Goal: Task Accomplishment & Management: Complete application form

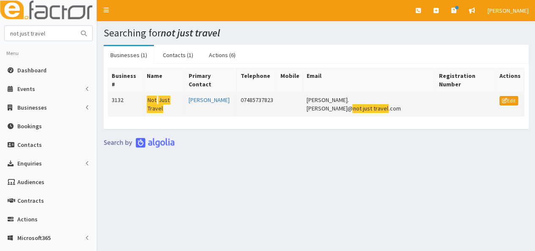
click at [163, 104] on mark "Travel" at bounding box center [155, 108] width 17 height 9
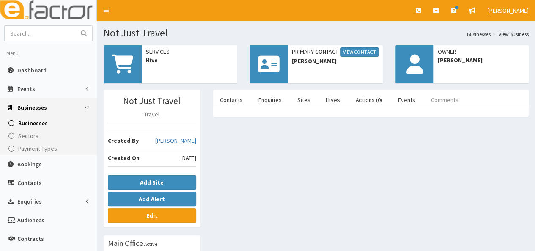
click at [443, 101] on link "Comments" at bounding box center [444, 100] width 41 height 18
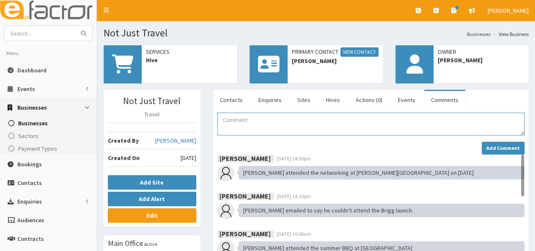
click at [241, 135] on textarea "Comment" at bounding box center [371, 124] width 307 height 23
drag, startPoint x: 223, startPoint y: 119, endPoint x: 493, endPoint y: 120, distance: 270.0
click at [493, 120] on textarea "30.09.25 - Attended Mastering Presentations and Public Speaking Workshop at the…" at bounding box center [371, 124] width 307 height 23
type textarea "30.09.25 - Attended Mastering Presentations and Public Speaking Workshop at the…"
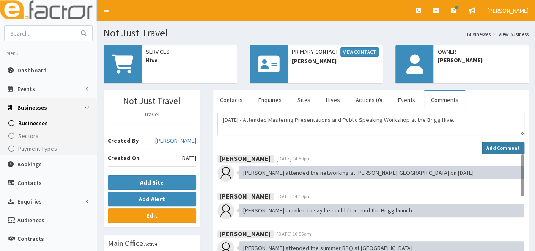
click at [508, 149] on strong "Add Comment" at bounding box center [503, 148] width 33 height 6
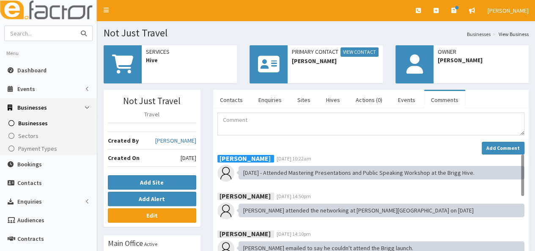
click at [37, 33] on input "text" at bounding box center [40, 33] width 71 height 15
type input "ladlow"
click at [75, 26] on button "submit" at bounding box center [83, 33] width 17 height 15
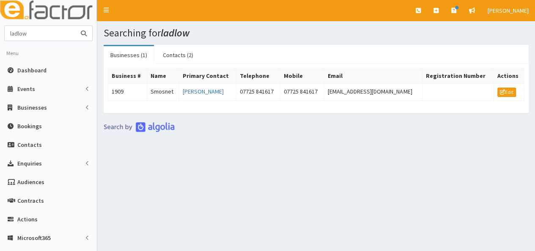
drag, startPoint x: 39, startPoint y: 33, endPoint x: 0, endPoint y: 33, distance: 38.9
click at [0, 33] on section "ladlow Menu Dashboard Events Events Campaigns" at bounding box center [48, 194] width 97 height 338
type input "ongo"
click at [75, 26] on button "submit" at bounding box center [83, 33] width 17 height 15
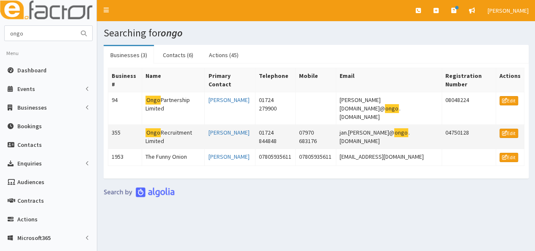
click at [164, 125] on td "Ongo Recruitment Limited" at bounding box center [173, 137] width 63 height 24
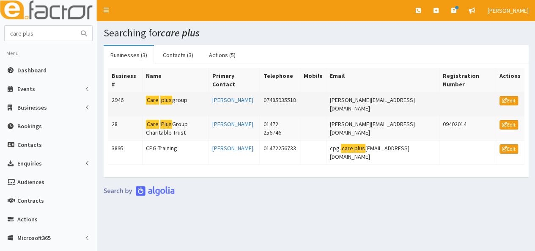
click at [160, 96] on mark "plus" at bounding box center [166, 100] width 12 height 9
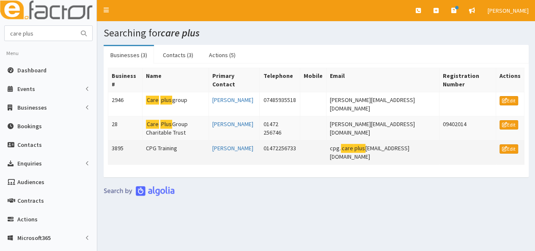
click at [163, 141] on td "CPG Training" at bounding box center [176, 153] width 66 height 24
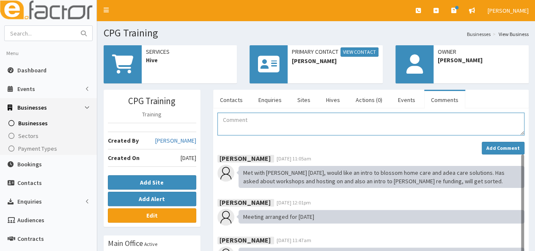
click at [230, 121] on textarea "Comment" at bounding box center [371, 124] width 307 height 23
paste textarea "[DATE] - Attended Mastering Presentations and Public Speaking Workshop at the B…"
click at [248, 118] on textarea "[DATE] - Attended Mastering Presentations and Public Speaking Workshop at the B…" at bounding box center [371, 124] width 307 height 23
click at [269, 120] on textarea "[DATE] - Jordan Attended Mastering Presentations and Public Speaking Workshop a…" at bounding box center [371, 124] width 307 height 23
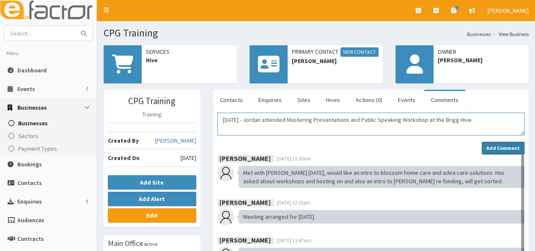
type textarea "[DATE] - Jordan attended Mastering Presentations and Public Speaking Workshop a…"
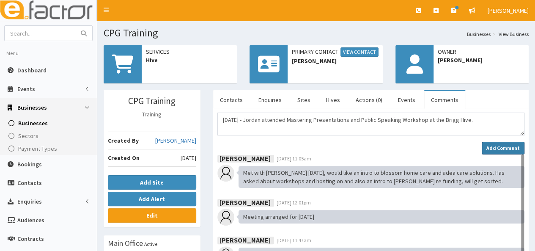
click at [506, 145] on strong "Add Comment" at bounding box center [503, 148] width 33 height 6
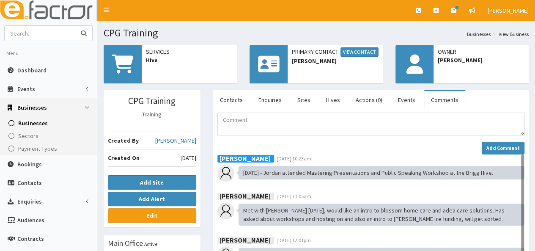
click at [30, 35] on input "text" at bounding box center [40, 33] width 71 height 15
type input "the health tree"
click at [75, 26] on button "submit" at bounding box center [83, 33] width 17 height 15
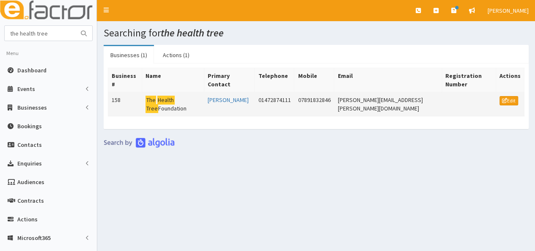
click at [163, 96] on mark "Health" at bounding box center [165, 100] width 17 height 9
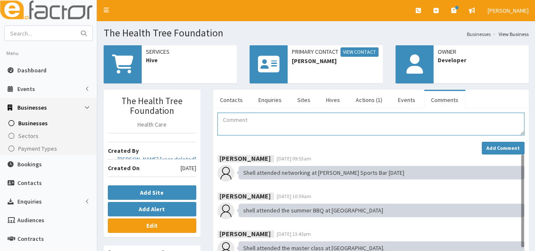
click at [252, 124] on textarea "Comment" at bounding box center [371, 124] width 307 height 23
paste textarea "[DATE] - Attended Mastering Presentations and Public Speaking Workshop at the B…"
click at [249, 119] on textarea "[DATE] - Attended Mastering Presentations and Public Speaking Workshop at the B…" at bounding box center [371, 124] width 307 height 23
click at [272, 119] on textarea "30.09.25 - Michelle Attended Mastering Presentations and Public Speaking Worksh…" at bounding box center [371, 124] width 307 height 23
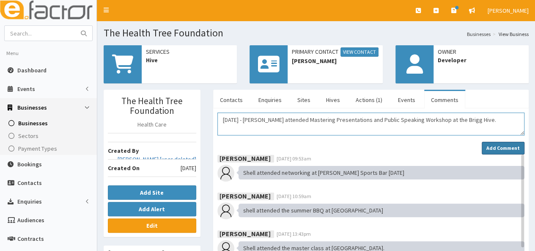
type textarea "30.09.25 - Michelle attended Mastering Presentations and Public Speaking Worksh…"
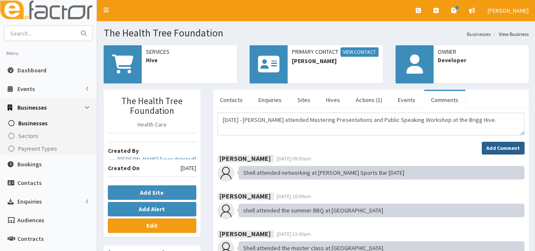
drag, startPoint x: 499, startPoint y: 144, endPoint x: 506, endPoint y: 137, distance: 10.2
click at [502, 142] on button "Add Comment" at bounding box center [503, 148] width 43 height 13
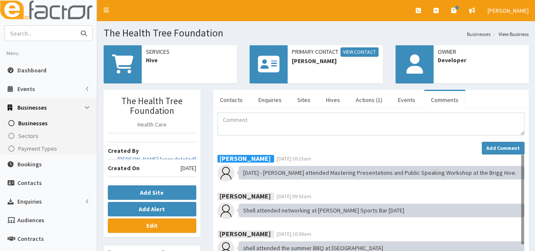
click at [34, 34] on input "text" at bounding box center [40, 33] width 71 height 15
type input "Murray"
click at [75, 26] on button "submit" at bounding box center [83, 33] width 17 height 15
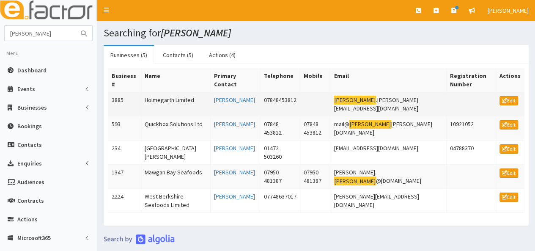
click at [163, 97] on td "Holmegarth Limited" at bounding box center [175, 104] width 69 height 24
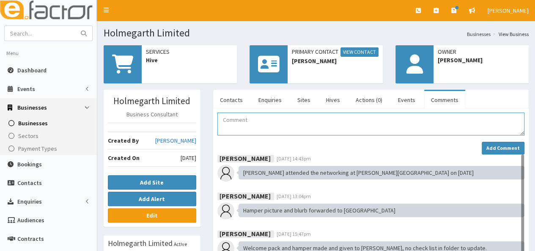
click at [231, 121] on textarea "Comment" at bounding box center [371, 124] width 307 height 23
paste textarea "30.09.25 - Attended Mastering Presentations and Public Speaking Workshop at the…"
click at [248, 119] on textarea "30.09.25 - Attended Mastering Presentations and Public Speaking Workshop at the…" at bounding box center [371, 124] width 307 height 23
click at [269, 118] on textarea "30.09.25 - Murray Attended Mastering Presentations and Public Speaking Workshop…" at bounding box center [371, 124] width 307 height 23
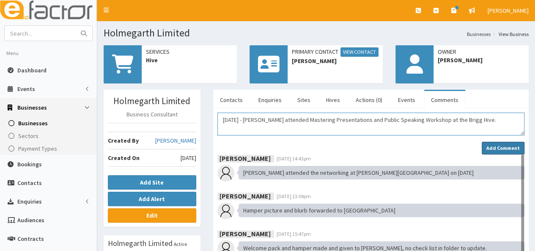
type textarea "30.09.25 - Murray attended Mastering Presentations and Public Speaking Workshop…"
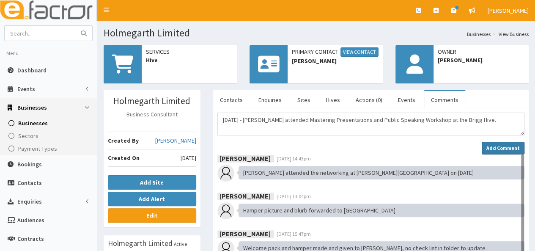
click at [505, 147] on strong "Add Comment" at bounding box center [503, 148] width 33 height 6
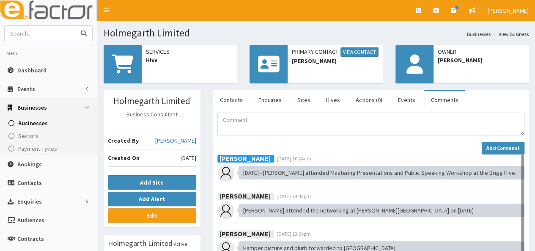
click at [27, 36] on input "text" at bounding box center [40, 33] width 71 height 15
type input "hughes"
click at [75, 26] on button "submit" at bounding box center [83, 33] width 17 height 15
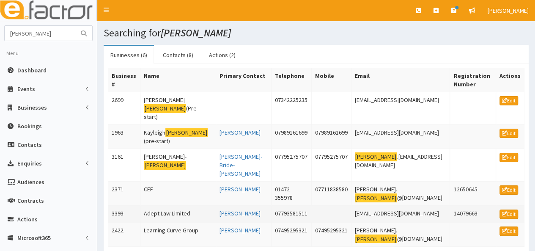
click at [174, 206] on td "Adept Law Limited" at bounding box center [179, 214] width 76 height 17
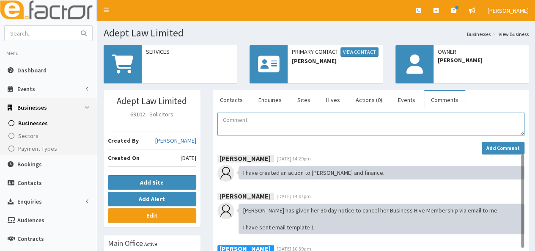
click at [242, 113] on textarea "Comment" at bounding box center [371, 124] width 307 height 23
paste textarea "30.09.25 - Attended Mastering Presentations and Public Speaking Workshop at the…"
click at [248, 120] on textarea "30.09.25 - Attended Mastering Presentations and Public Speaking Workshop at the…" at bounding box center [371, 124] width 307 height 23
click at [265, 121] on textarea "30.09.25 - Elaine Attended Mastering Presentations and Public Speaking Workshop…" at bounding box center [371, 124] width 307 height 23
click at [266, 121] on textarea "30.09.25 - Elaine Attended Mastering Presentations and Public Speaking Workshop…" at bounding box center [371, 124] width 307 height 23
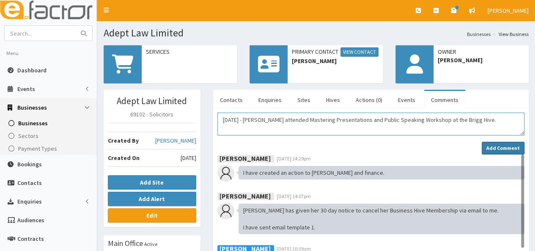
type textarea "30.09.25 - Elaine attended Mastering Presentations and Public Speaking Workshop…"
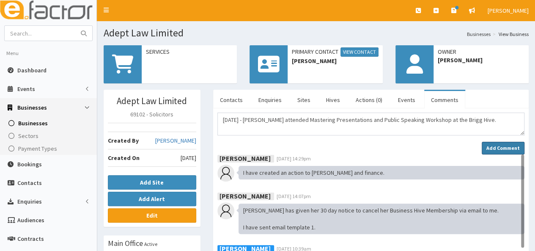
click at [508, 145] on strong "Add Comment" at bounding box center [503, 148] width 33 height 6
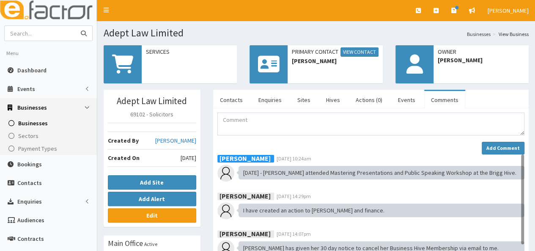
click at [49, 33] on input "text" at bounding box center [40, 33] width 71 height 15
type input "lilyjam"
click at [75, 26] on button "submit" at bounding box center [83, 33] width 17 height 15
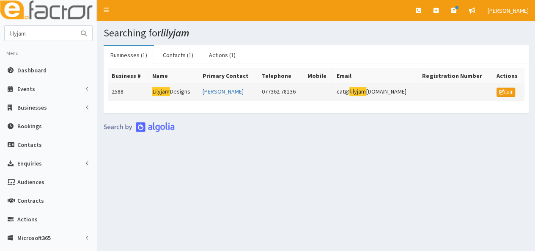
click at [160, 87] on mark "Lilyjam" at bounding box center [161, 91] width 18 height 9
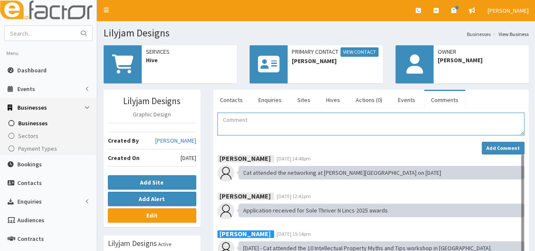
click at [255, 131] on textarea "Comment" at bounding box center [371, 124] width 307 height 23
paste textarea "[DATE] - Attended Mastering Presentations and Public Speaking Workshop at the B…"
click at [248, 119] on textarea "[DATE] - Attended Mastering Presentations and Public Speaking Workshop at the B…" at bounding box center [371, 124] width 307 height 23
click at [257, 120] on textarea "30.09.25 - cat Attended Mastering Presentations and Public Speaking Workshop at…" at bounding box center [371, 124] width 307 height 23
click at [250, 122] on textarea "30.09.25 - cat Attended Mastering Presentations and Public Speaking Workshop at…" at bounding box center [371, 124] width 307 height 23
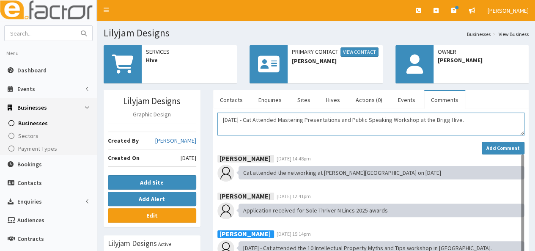
click at [261, 119] on textarea "30.09.25 - Cat Attended Mastering Presentations and Public Speaking Workshop at…" at bounding box center [371, 124] width 307 height 23
type textarea "30.09.25 - Cat attended Mastering Presentations and Public Speaking Workshop at…"
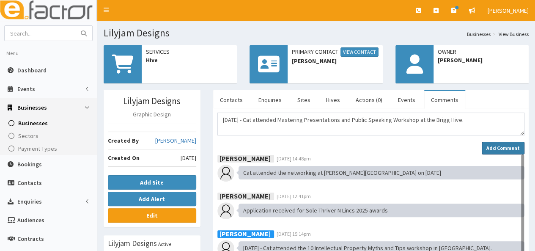
click at [502, 145] on strong "Add Comment" at bounding box center [503, 148] width 33 height 6
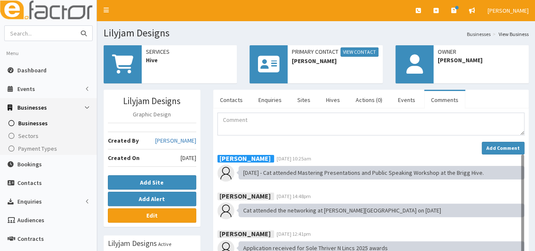
click at [33, 33] on input "text" at bounding box center [40, 33] width 71 height 15
type input "hayes"
click at [75, 26] on button "submit" at bounding box center [83, 33] width 17 height 15
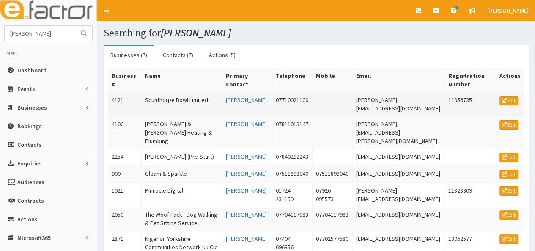
click at [164, 99] on td "Scunthorpe Bowl Limited" at bounding box center [181, 104] width 81 height 24
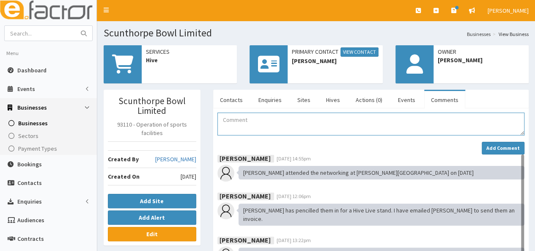
click at [253, 122] on textarea "Comment" at bounding box center [371, 124] width 307 height 23
paste textarea "30.09.25 - Attended Mastering Presentations and Public Speaking Workshop at the…"
click at [248, 119] on textarea "30.09.25 - Attended Mastering Presentations and Public Speaking Workshop at the…" at bounding box center [371, 124] width 307 height 23
click at [263, 119] on textarea "30.09.25 - John Attended Mastering Presentations and Public Speaking Workshop a…" at bounding box center [371, 124] width 307 height 23
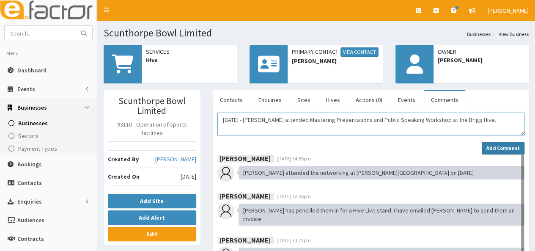
type textarea "30.09.25 - John attended Mastering Presentations and Public Speaking Workshop a…"
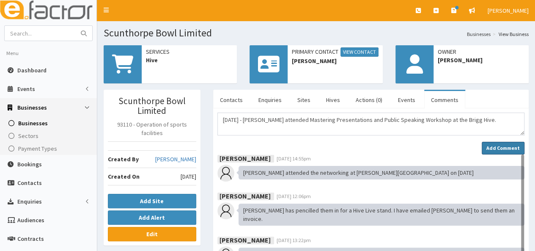
click at [515, 145] on strong "Add Comment" at bounding box center [503, 148] width 33 height 6
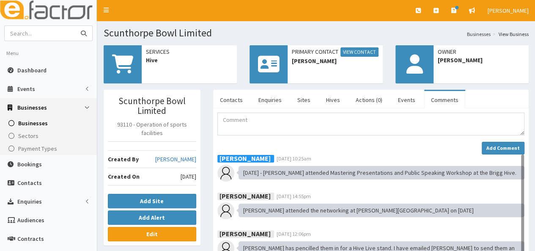
click at [35, 34] on input "text" at bounding box center [40, 33] width 71 height 15
type input "Health tree"
click at [75, 26] on button "submit" at bounding box center [83, 33] width 17 height 15
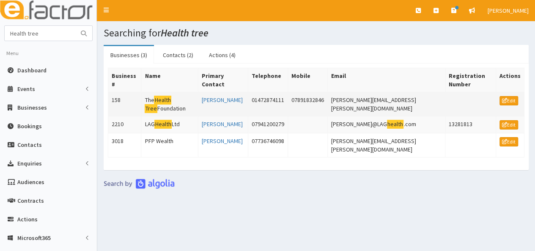
click at [153, 97] on td "The Health Tree Foundation" at bounding box center [169, 104] width 57 height 24
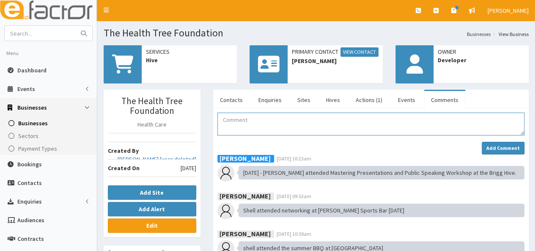
click at [243, 125] on textarea "Comment" at bounding box center [371, 124] width 307 height 23
paste textarea "30.09.25 - Attended Mastering Presentations and Public Speaking Workshop at the…"
click at [247, 119] on textarea "30.09.25 - Attended Mastering Presentations and Public Speaking Workshop at the…" at bounding box center [371, 124] width 307 height 23
click at [267, 118] on textarea "30.09.25 - Elaine Attended Mastering Presentations and Public Speaking Workshop…" at bounding box center [371, 124] width 307 height 23
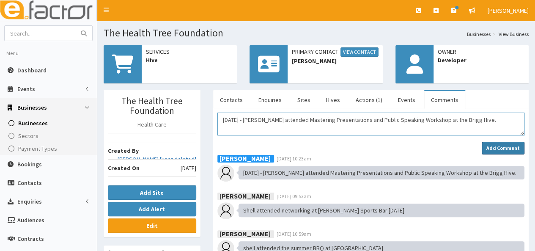
type textarea "30.09.25 - Elaine attended Mastering Presentations and Public Speaking Workshop…"
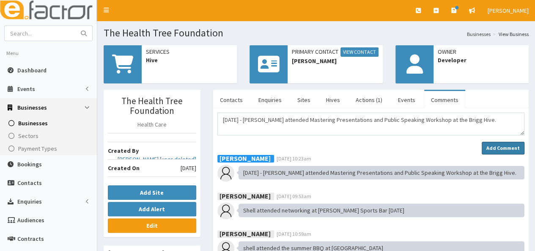
click at [492, 145] on strong "Add Comment" at bounding box center [503, 148] width 33 height 6
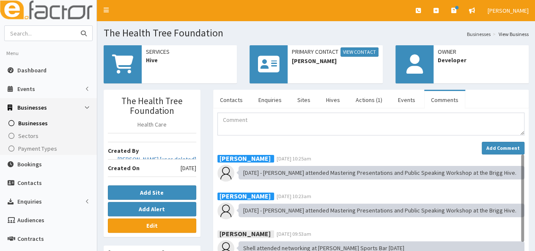
click at [36, 36] on input "text" at bounding box center [40, 33] width 71 height 15
type input "rocal"
click at [75, 26] on button "submit" at bounding box center [83, 33] width 17 height 15
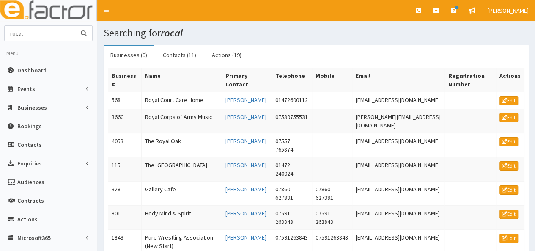
drag, startPoint x: 47, startPoint y: 36, endPoint x: 0, endPoint y: 30, distance: 46.8
click at [0, 30] on section "rocal Menu Dashboard Events Events Campaigns" at bounding box center [48, 194] width 97 height 338
type input "[PERSON_NAME]"
click at [75, 26] on button "submit" at bounding box center [83, 33] width 17 height 15
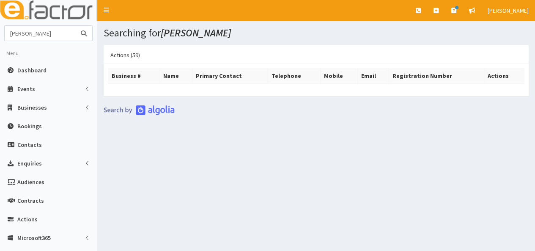
drag, startPoint x: 35, startPoint y: 32, endPoint x: 6, endPoint y: 32, distance: 28.8
click at [6, 32] on input "sloan" at bounding box center [40, 33] width 71 height 15
type input "genius"
click at [75, 26] on button "submit" at bounding box center [83, 33] width 17 height 15
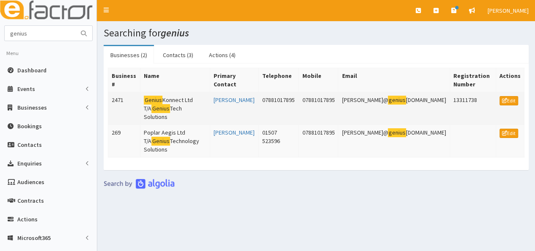
click at [163, 104] on td "Genius Konnect Ltd T/A Genius Tech Solutions" at bounding box center [176, 108] width 70 height 33
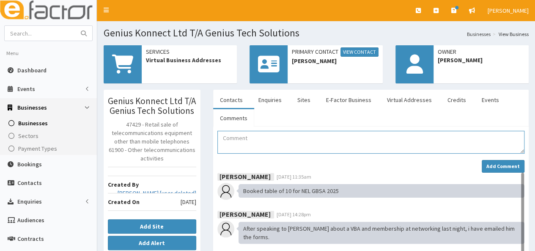
click at [247, 145] on textarea "Comment" at bounding box center [371, 142] width 307 height 23
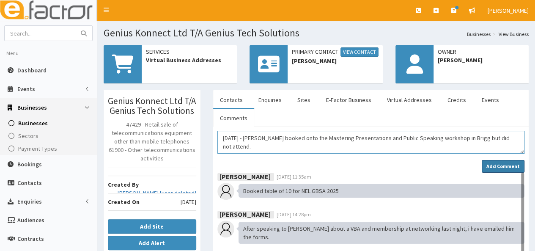
type textarea "30.09.25 - Tony booked onto the Mastering Presentations and Public Speaking wor…"
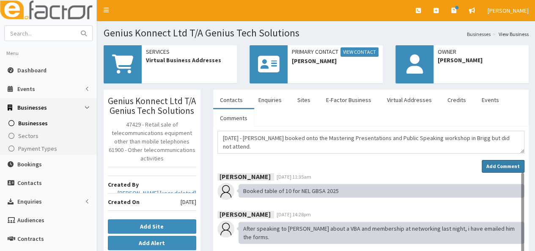
click at [509, 161] on button "Add Comment" at bounding box center [503, 166] width 43 height 13
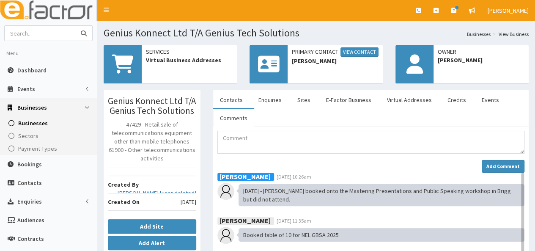
click at [39, 38] on input "text" at bounding box center [40, 33] width 71 height 15
click at [42, 105] on span "Businesses" at bounding box center [32, 108] width 30 height 8
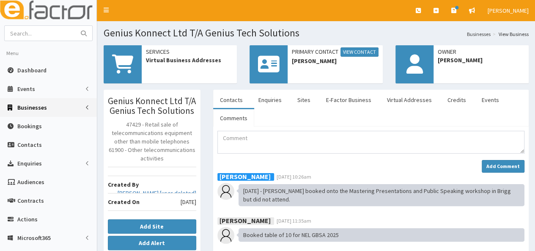
click at [42, 108] on span "Businesses" at bounding box center [32, 108] width 30 height 8
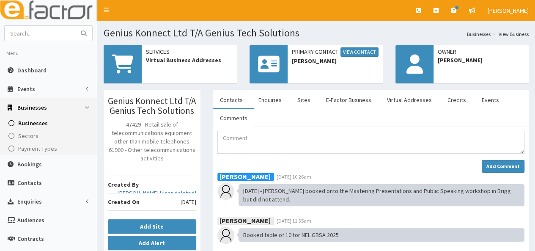
click at [33, 121] on span "Businesses" at bounding box center [33, 123] width 30 height 8
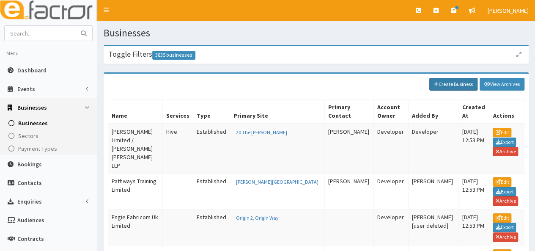
click at [446, 81] on link "Create Business" at bounding box center [454, 84] width 48 height 13
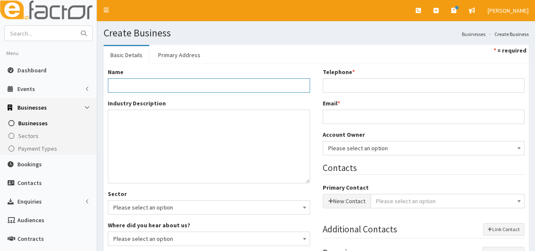
click at [122, 83] on input "Name *" at bounding box center [209, 85] width 202 height 14
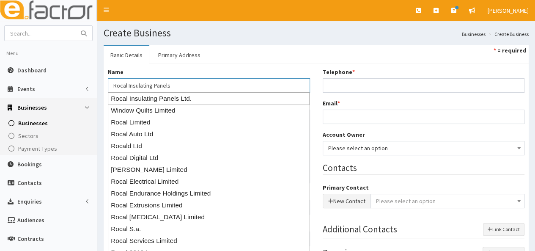
click at [138, 96] on div "Rocal Insulating Panels Ltd." at bounding box center [209, 98] width 202 height 13
type input "Rocal Insulating Panels Ltd."
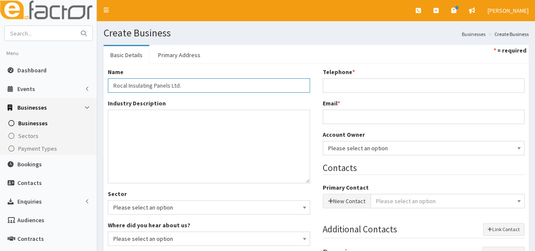
type input "Private limited company"
type input "02820442"
type input "Rocal Insulating Panels Ltd."
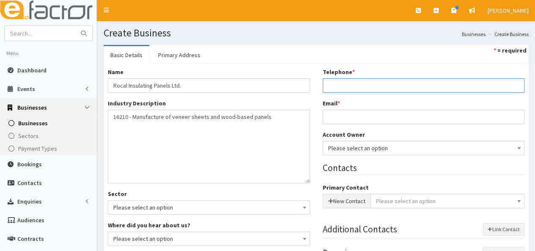
click at [340, 87] on input "Telephone *" at bounding box center [424, 85] width 202 height 14
click at [348, 88] on input "Telephone *" at bounding box center [424, 85] width 202 height 14
type input "07495 678722"
click at [350, 115] on input "Email *" at bounding box center [424, 117] width 202 height 14
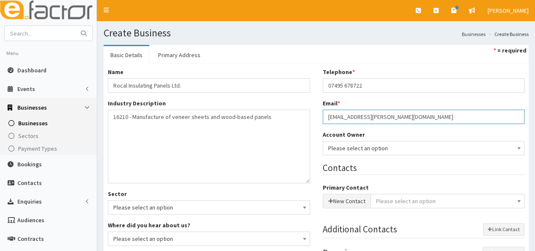
type input "[EMAIL_ADDRESS][PERSON_NAME][DOMAIN_NAME]"
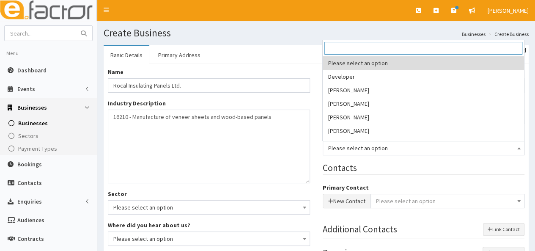
click at [349, 149] on span "Please select an option" at bounding box center [423, 148] width 191 height 12
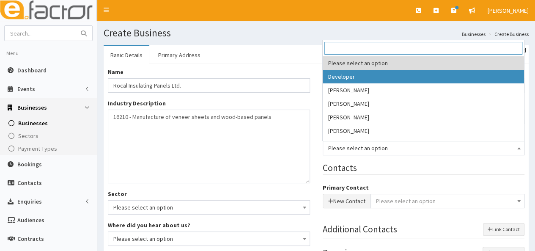
select select "1"
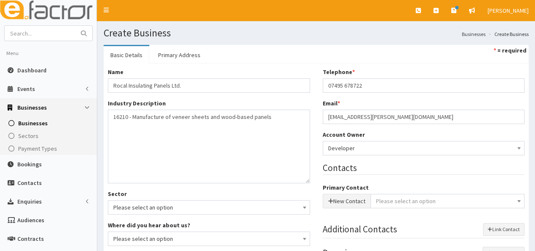
click at [386, 200] on span "Please select an option" at bounding box center [406, 201] width 60 height 8
click at [334, 201] on button "New Contact" at bounding box center [347, 201] width 48 height 14
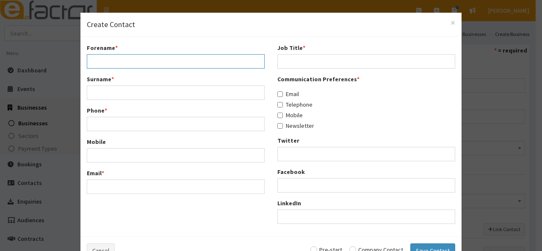
click at [138, 61] on input "Forename *" at bounding box center [176, 61] width 178 height 14
type input "Emma"
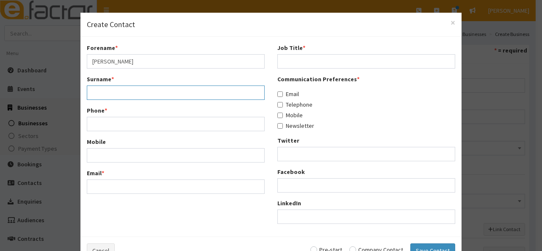
click at [120, 93] on input "Surname *" at bounding box center [176, 92] width 178 height 14
type input "Sloan"
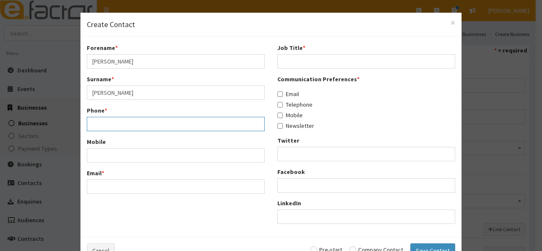
click at [104, 125] on input "Phone *" at bounding box center [176, 124] width 178 height 14
click at [107, 122] on input "07495 678722" at bounding box center [176, 124] width 178 height 14
click at [106, 123] on input "07495 678722" at bounding box center [176, 124] width 178 height 14
type input "07495678722"
drag, startPoint x: 99, startPoint y: 149, endPoint x: 136, endPoint y: 162, distance: 39.2
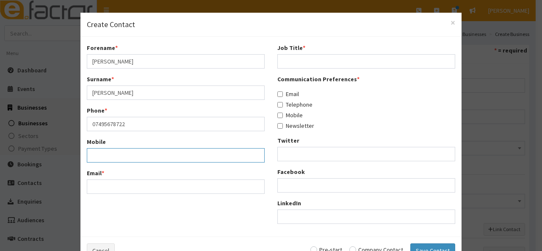
click at [99, 149] on input "Mobile" at bounding box center [176, 155] width 178 height 14
type input "07495 678722"
click at [142, 190] on input "Email *" at bounding box center [176, 186] width 178 height 14
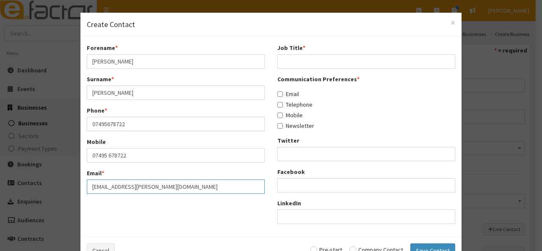
type input "[EMAIL_ADDRESS][PERSON_NAME][DOMAIN_NAME]"
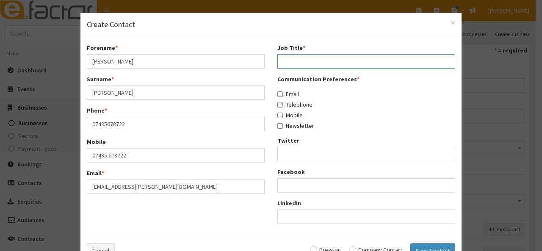
click at [295, 63] on input "Job Title *" at bounding box center [366, 61] width 178 height 14
type input "Talent Specialist"
click at [277, 94] on input "Email" at bounding box center [280, 94] width 6 height 6
checkbox input "true"
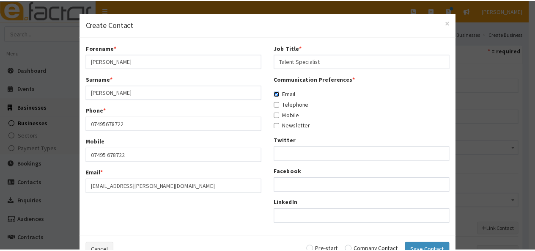
scroll to position [25, 0]
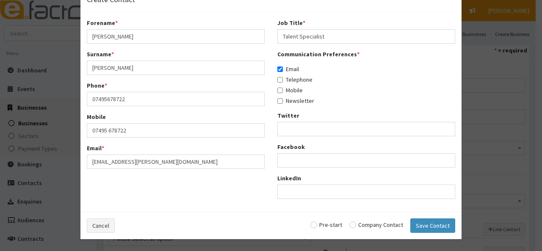
click at [353, 223] on input "radio" at bounding box center [376, 225] width 54 height 6
radio input "true"
click at [439, 230] on button "Save Contact" at bounding box center [432, 225] width 45 height 14
checkbox input "false"
radio input "false"
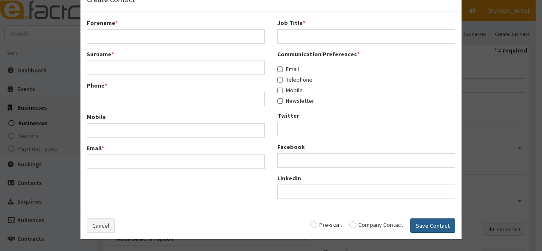
select select "5282"
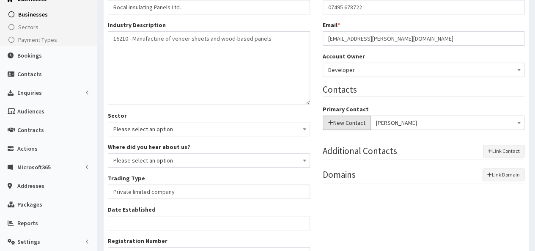
scroll to position [212, 0]
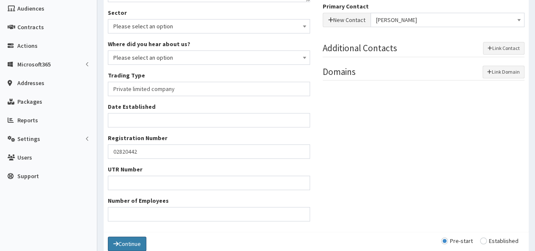
click at [135, 242] on button "Continue" at bounding box center [127, 244] width 39 height 14
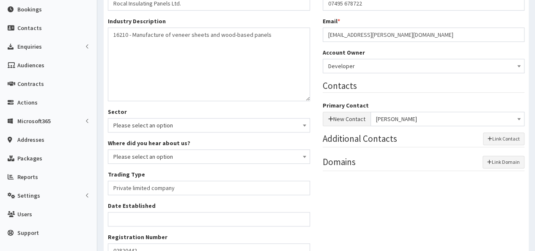
scroll to position [85, 0]
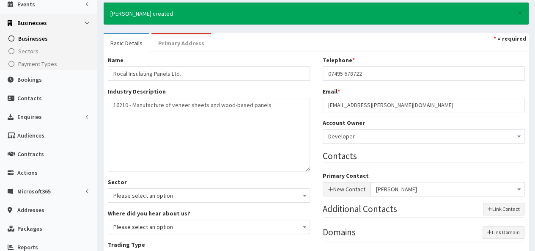
click at [173, 44] on link "Primary Address" at bounding box center [182, 43] width 60 height 18
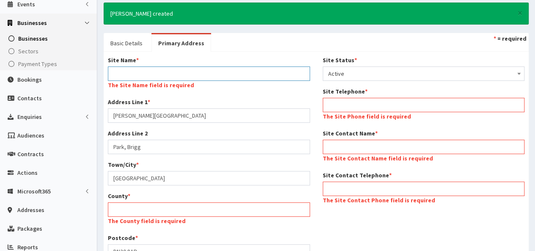
click at [145, 72] on input "Site Name *" at bounding box center [209, 73] width 202 height 14
type input "Business Address"
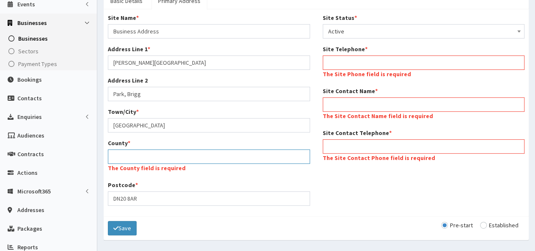
click at [139, 160] on input "County *" at bounding box center [209, 156] width 202 height 14
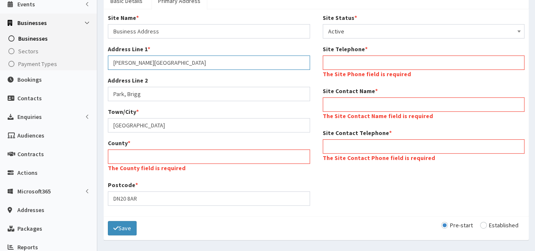
click at [204, 59] on input "Atherton Way, Ancholme Business" at bounding box center [209, 62] width 202 height 14
drag, startPoint x: 203, startPoint y: 59, endPoint x: 159, endPoint y: 57, distance: 44.1
click at [159, 57] on input "Atherton Way, Ancholme Business" at bounding box center [209, 62] width 202 height 14
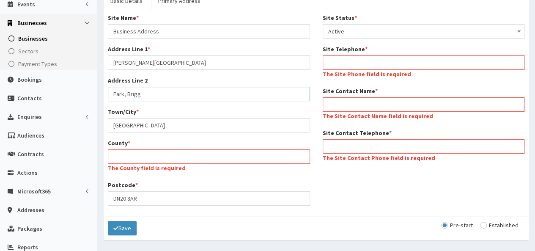
click at [111, 94] on input "Park, Brigg" at bounding box center [209, 94] width 202 height 14
paste input "Ancholme Business"
type input "Ancholme Business Park, Brigg"
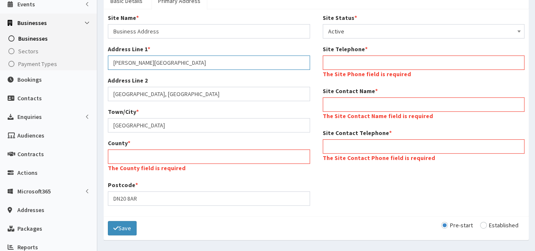
click at [200, 62] on input "Atherton Way, Ancholme Business" at bounding box center [209, 62] width 202 height 14
type input "[PERSON_NAME] Way,"
click at [193, 148] on div "County * The County field is required" at bounding box center [209, 157] width 202 height 36
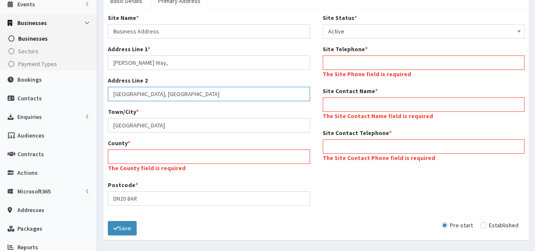
drag, startPoint x: 197, startPoint y: 93, endPoint x: 175, endPoint y: 94, distance: 22.1
click at [175, 94] on input "Ancholme Business Park, Brigg" at bounding box center [209, 94] width 202 height 14
type input "[GEOGRAPHIC_DATA],"
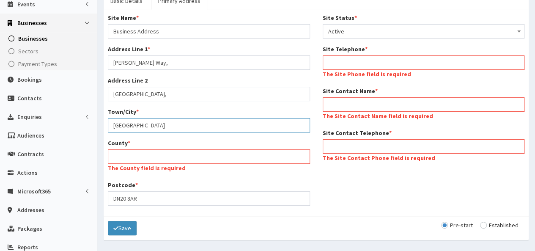
drag, startPoint x: 168, startPoint y: 127, endPoint x: 98, endPoint y: 121, distance: 70.9
click at [98, 121] on section "× Emma Sloan created Basic Details Primary Address * = required Name * Rocal In…" at bounding box center [316, 104] width 438 height 301
paste input "Brigg"
type input "Brigg"
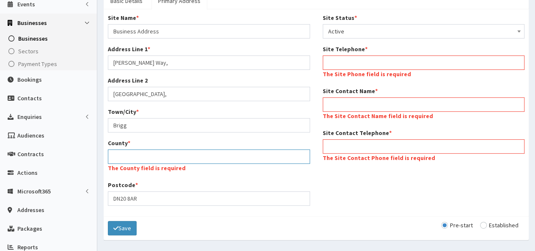
click at [128, 159] on input "County *" at bounding box center [209, 156] width 202 height 14
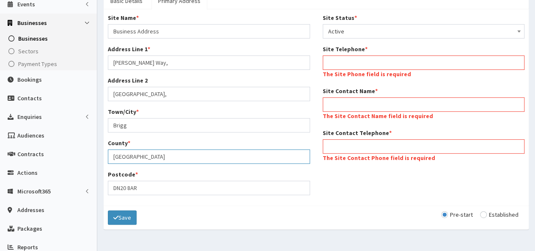
type input "[GEOGRAPHIC_DATA]"
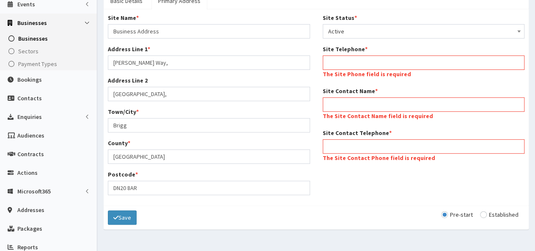
click at [368, 54] on div "Site Telephone * The Site Phone field is required" at bounding box center [424, 63] width 202 height 36
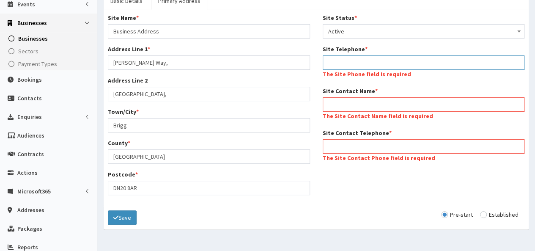
click at [367, 60] on input "Site Telephone *" at bounding box center [424, 62] width 202 height 14
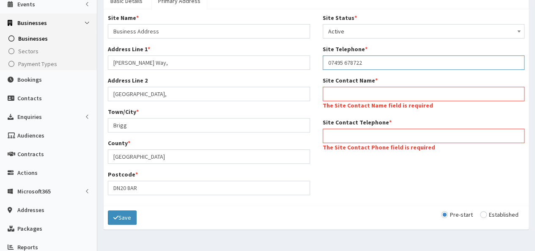
type input "07495 678722"
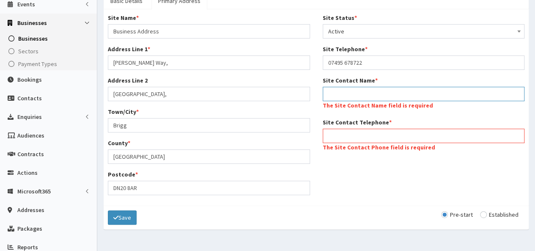
click at [347, 90] on input "Site Contact Name *" at bounding box center [424, 94] width 202 height 14
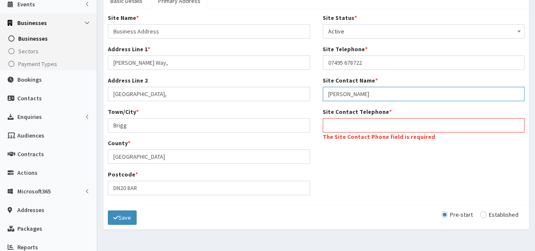
type input "[PERSON_NAME]"
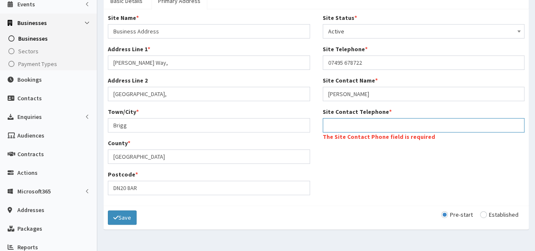
click at [335, 129] on input "Site Contact Telephone *" at bounding box center [424, 125] width 202 height 14
type input "07495 678722"
click at [485, 214] on input "radio" at bounding box center [499, 215] width 39 height 6
radio input "true"
click at [116, 216] on icon "submit" at bounding box center [115, 218] width 5 height 6
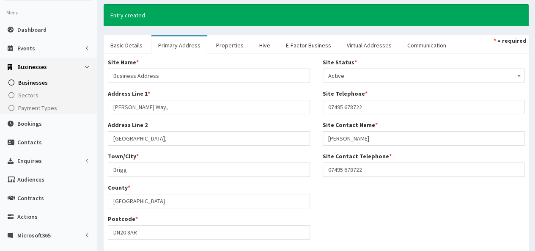
scroll to position [163, 0]
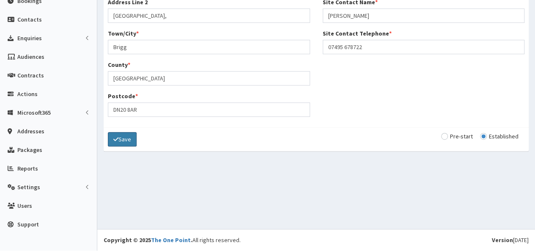
click at [130, 141] on button "Save" at bounding box center [122, 139] width 29 height 14
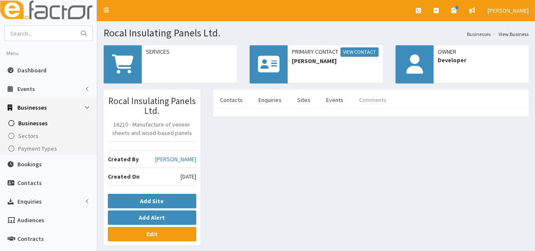
click at [373, 99] on link "Comments" at bounding box center [373, 100] width 41 height 18
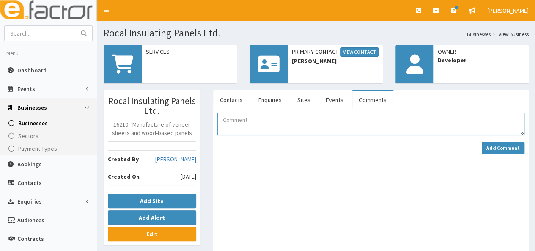
click at [278, 124] on textarea "Comment" at bounding box center [371, 124] width 307 height 23
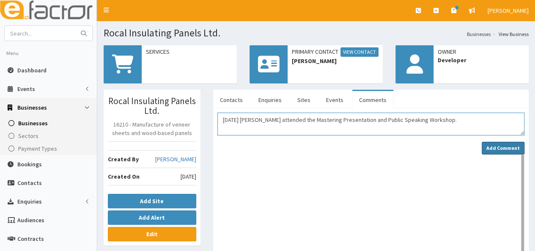
type textarea "[DATE] [PERSON_NAME] attended the Mastering Presentation and Public Speaking Wo…"
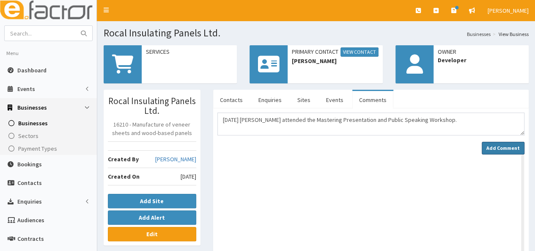
click at [504, 146] on strong "Add Comment" at bounding box center [503, 148] width 33 height 6
